Goal: Information Seeking & Learning: Learn about a topic

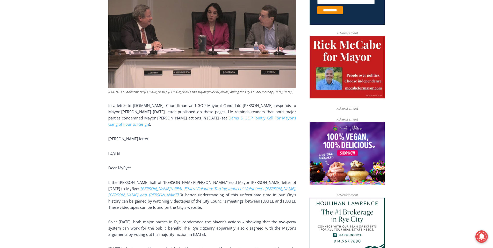
scroll to position [238, 0]
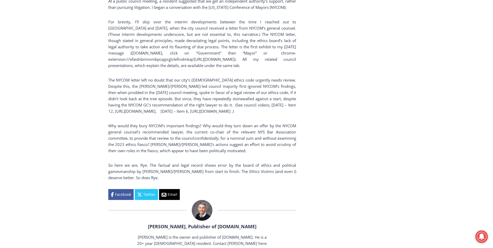
scroll to position [978, 0]
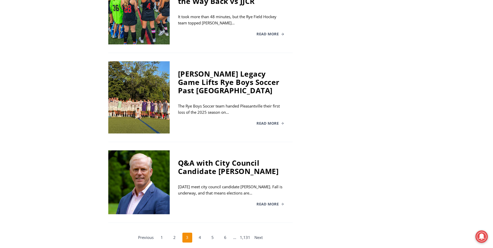
scroll to position [952, 0]
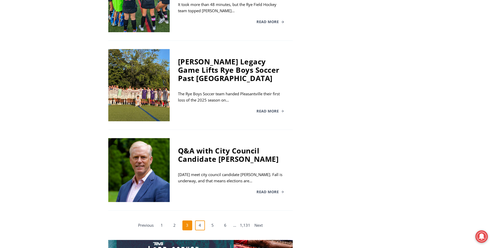
click at [200, 220] on link "4" at bounding box center [200, 225] width 10 height 10
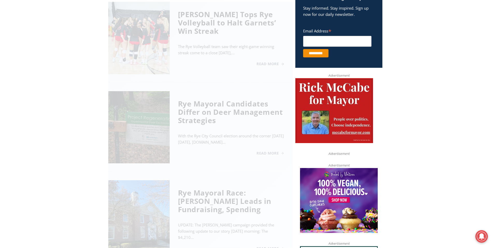
scroll to position [209, 0]
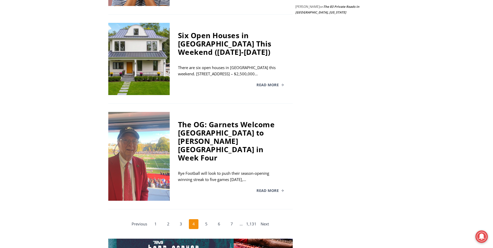
scroll to position [923, 0]
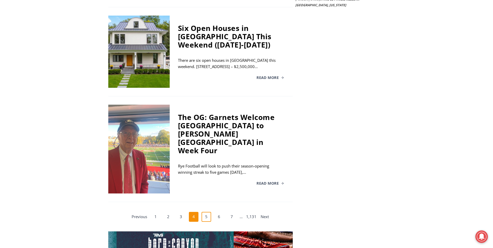
click at [207, 212] on link "5" at bounding box center [207, 217] width 10 height 10
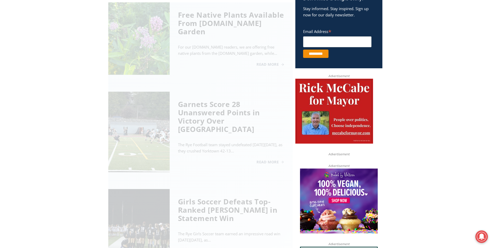
scroll to position [209, 0]
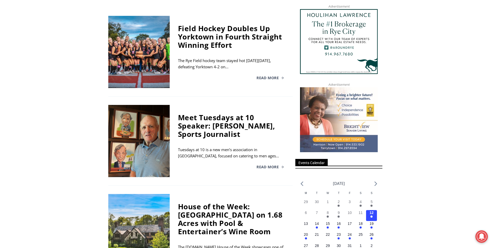
scroll to position [447, 0]
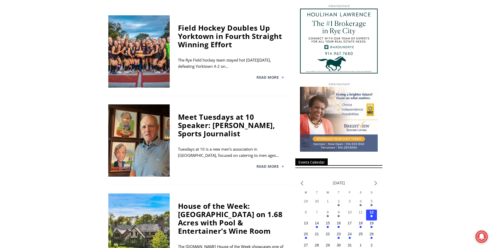
click at [190, 134] on div "Meet Tuesdays at 10 Speaker: [PERSON_NAME], Sports Journalist" at bounding box center [231, 124] width 107 height 25
click at [262, 165] on span "Read More" at bounding box center [268, 166] width 22 height 4
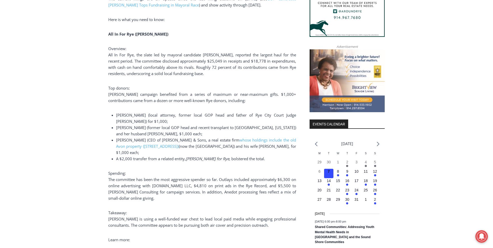
scroll to position [476, 0]
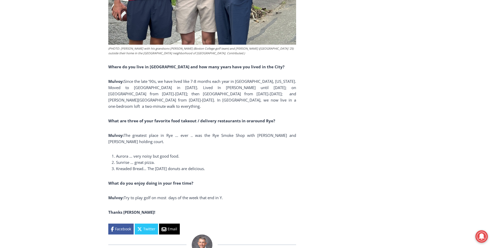
scroll to position [1084, 0]
